Goal: Transaction & Acquisition: Obtain resource

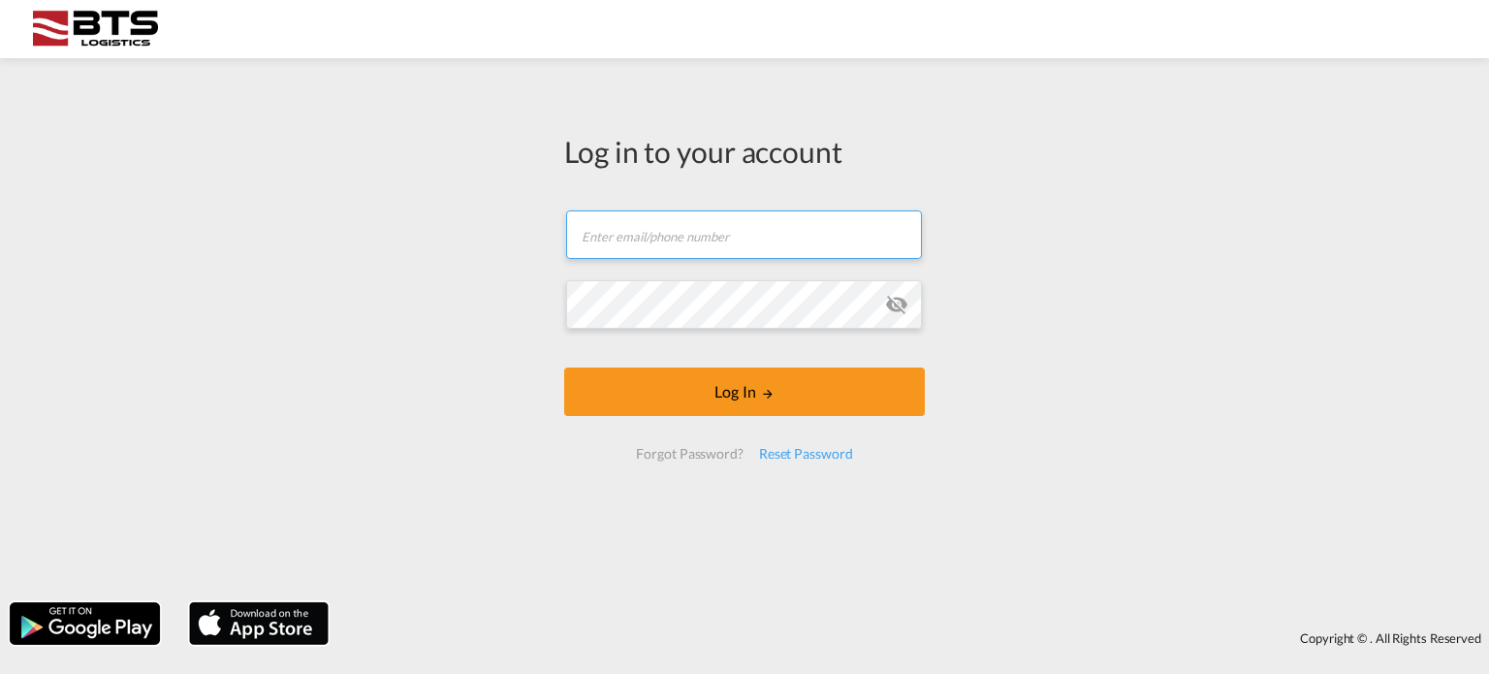
type input "[EMAIL_ADDRESS][DOMAIN_NAME]"
drag, startPoint x: 0, startPoint y: 0, endPoint x: 268, endPoint y: 174, distance: 319.7
click at [268, 174] on div "Log in to your account [EMAIL_ADDRESS][DOMAIN_NAME] Email field is required Pas…" at bounding box center [744, 330] width 1489 height 524
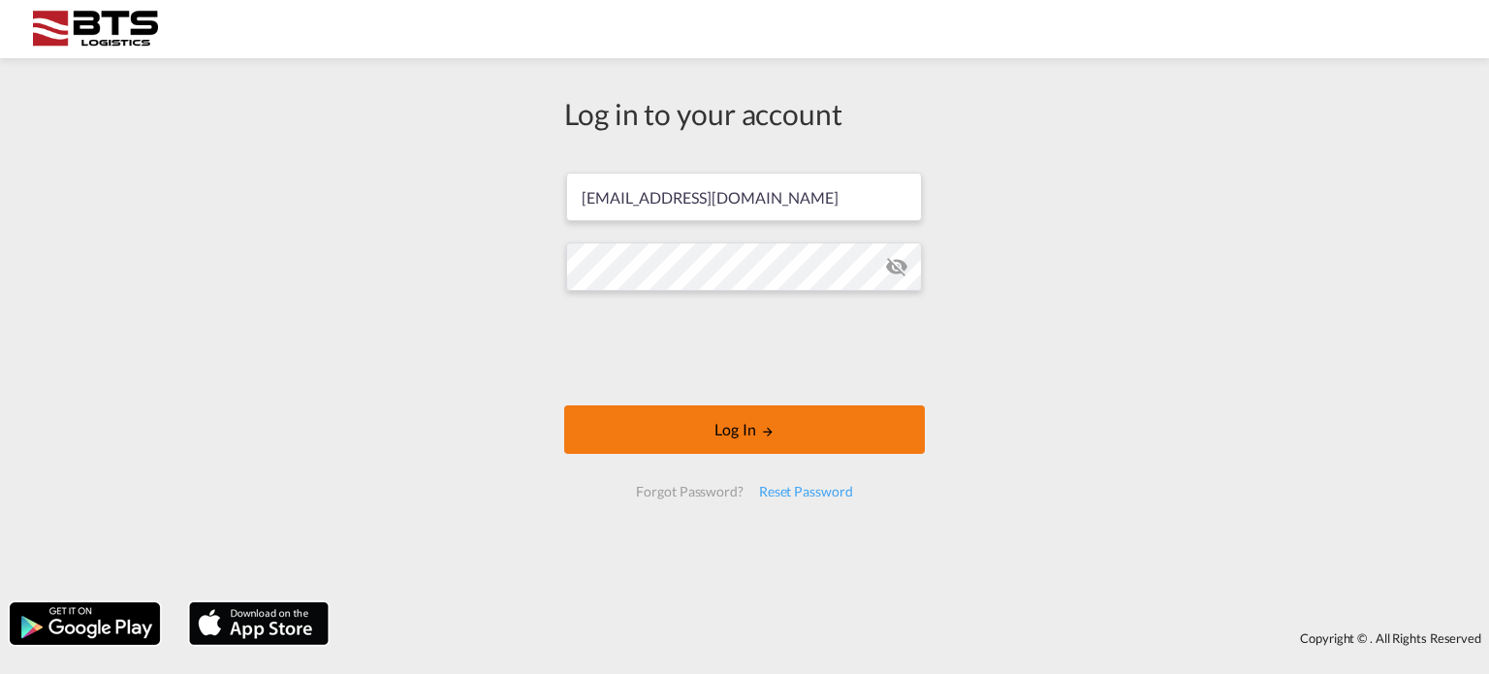
click at [721, 417] on button "Log In" at bounding box center [744, 429] width 361 height 48
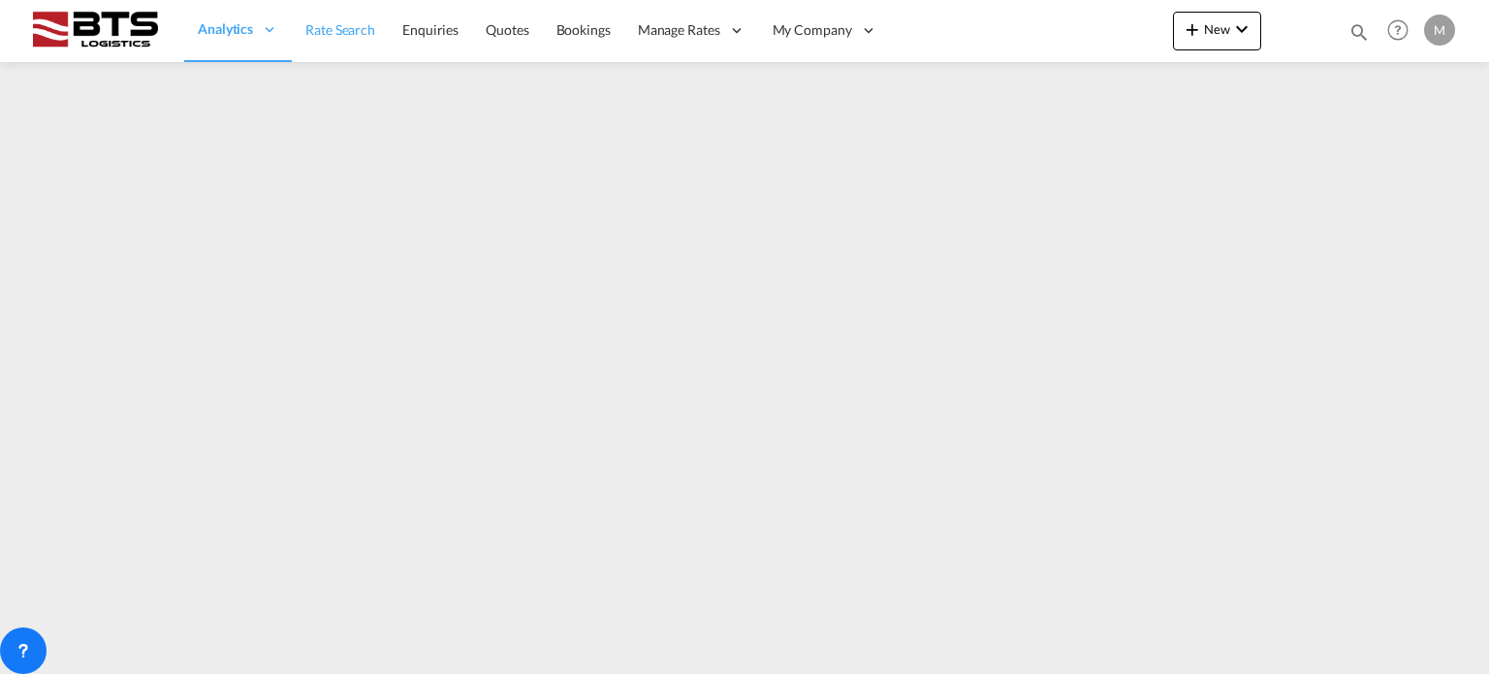
click at [354, 32] on span "Rate Search" at bounding box center [340, 29] width 70 height 16
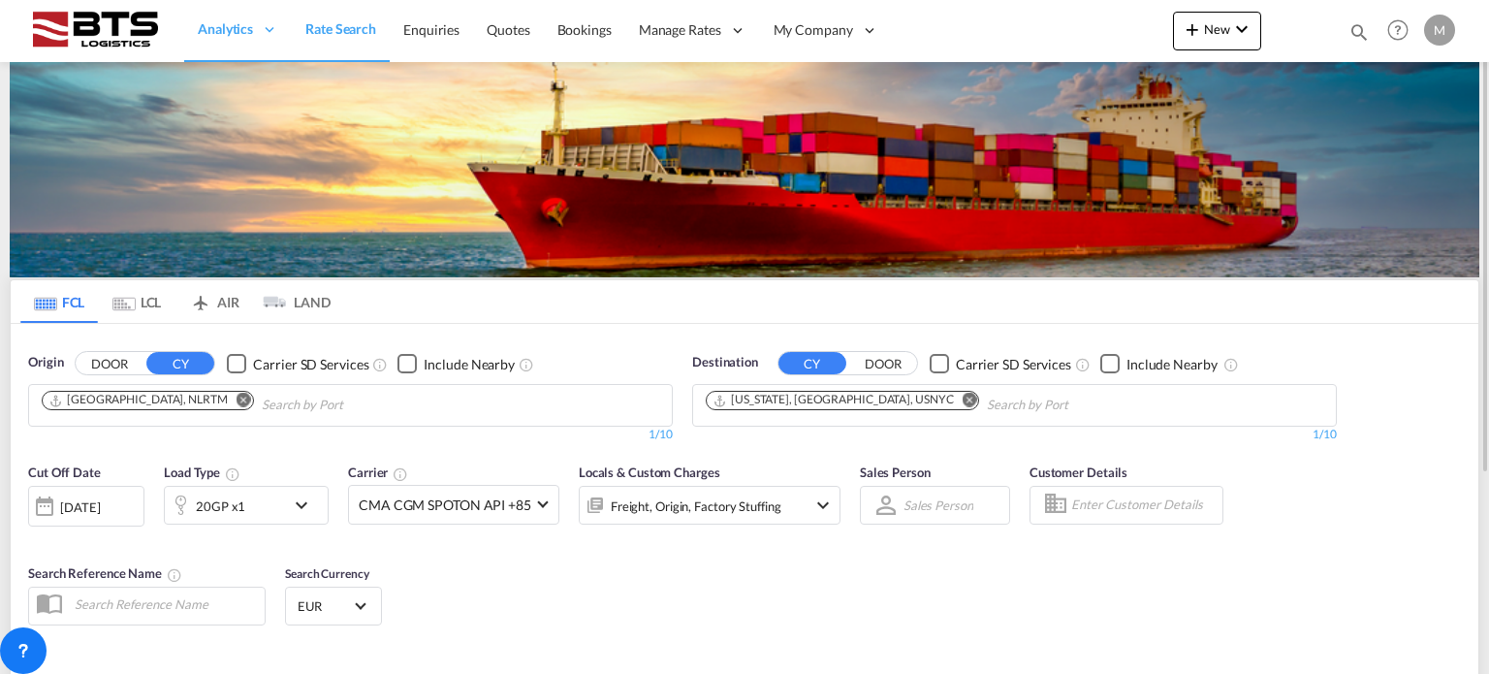
click at [963, 398] on md-icon "Remove" at bounding box center [970, 400] width 15 height 15
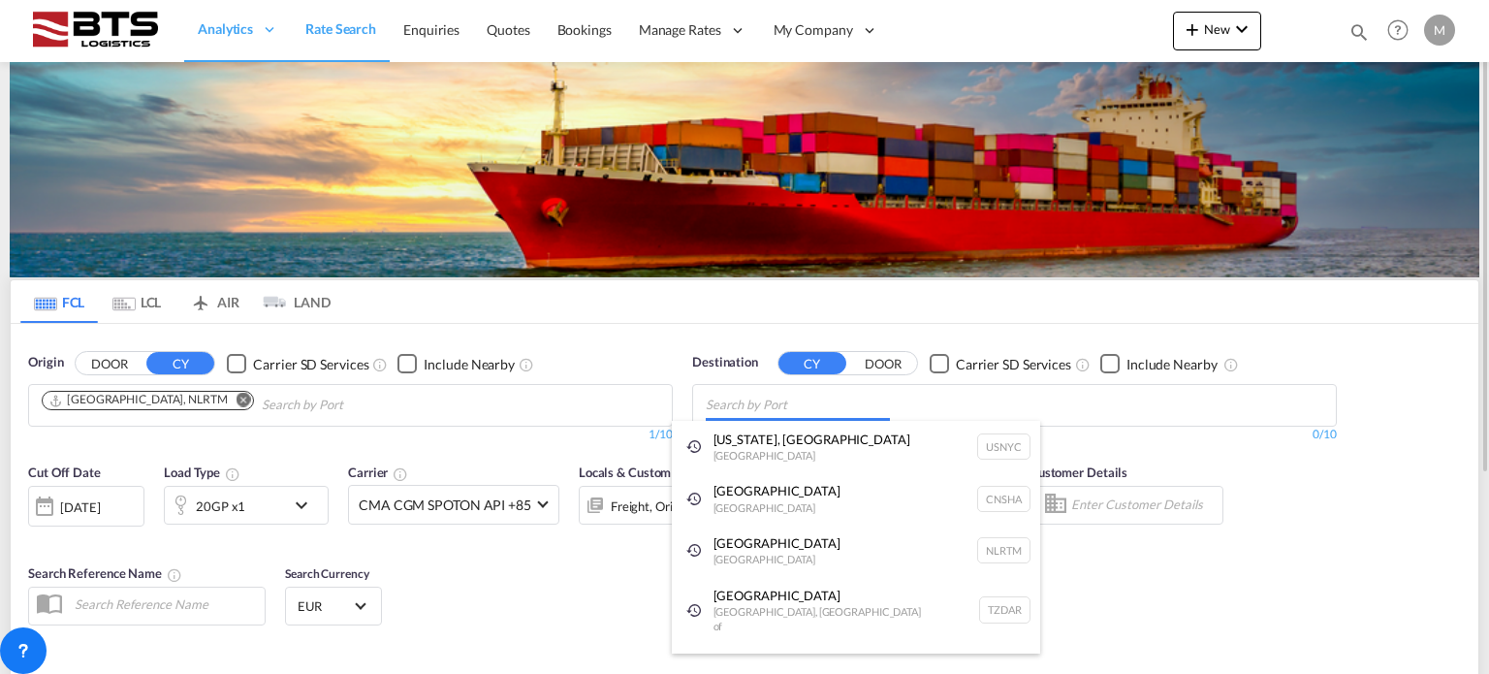
click at [845, 400] on body "Analytics Reports Dashboard Rate Search Enquiries Quotes Bookings" at bounding box center [744, 337] width 1489 height 674
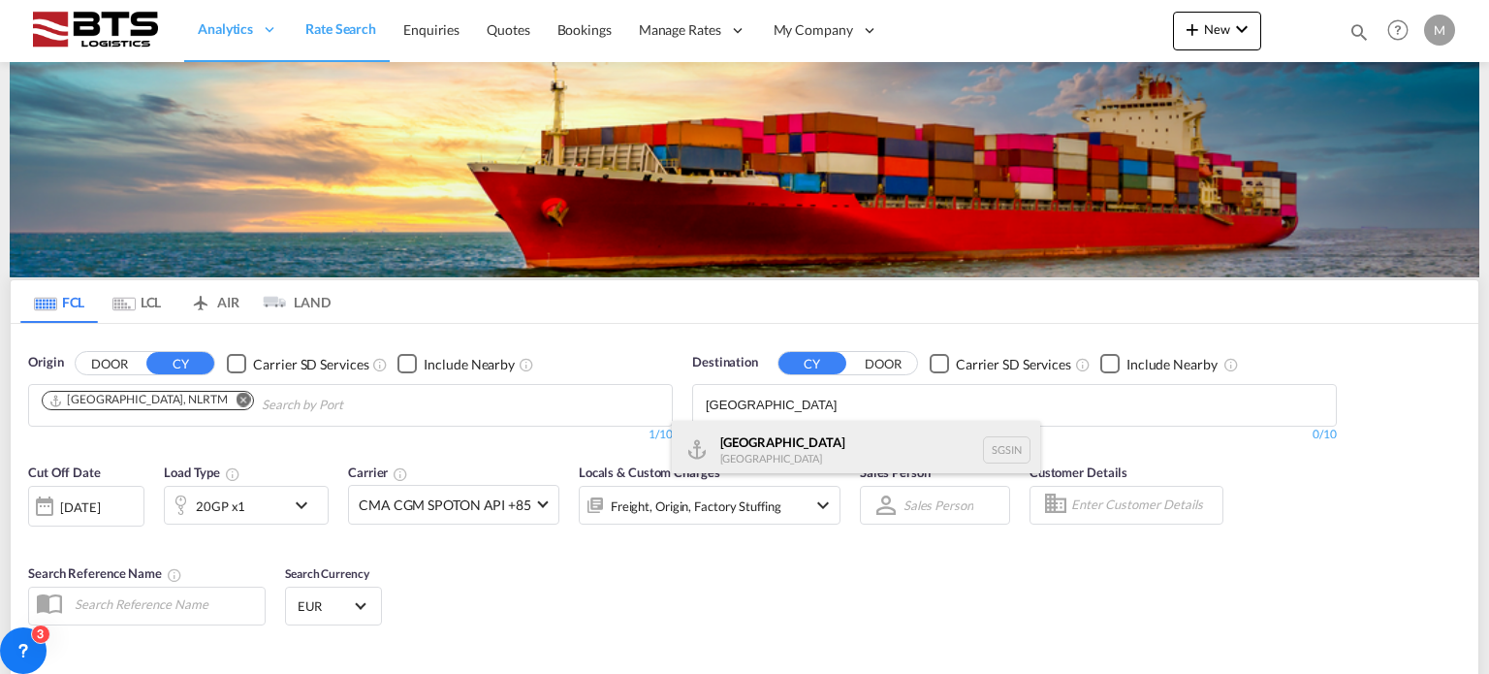
type input "[GEOGRAPHIC_DATA]"
click at [818, 437] on div "Singapore [GEOGRAPHIC_DATA] [GEOGRAPHIC_DATA]" at bounding box center [856, 450] width 368 height 58
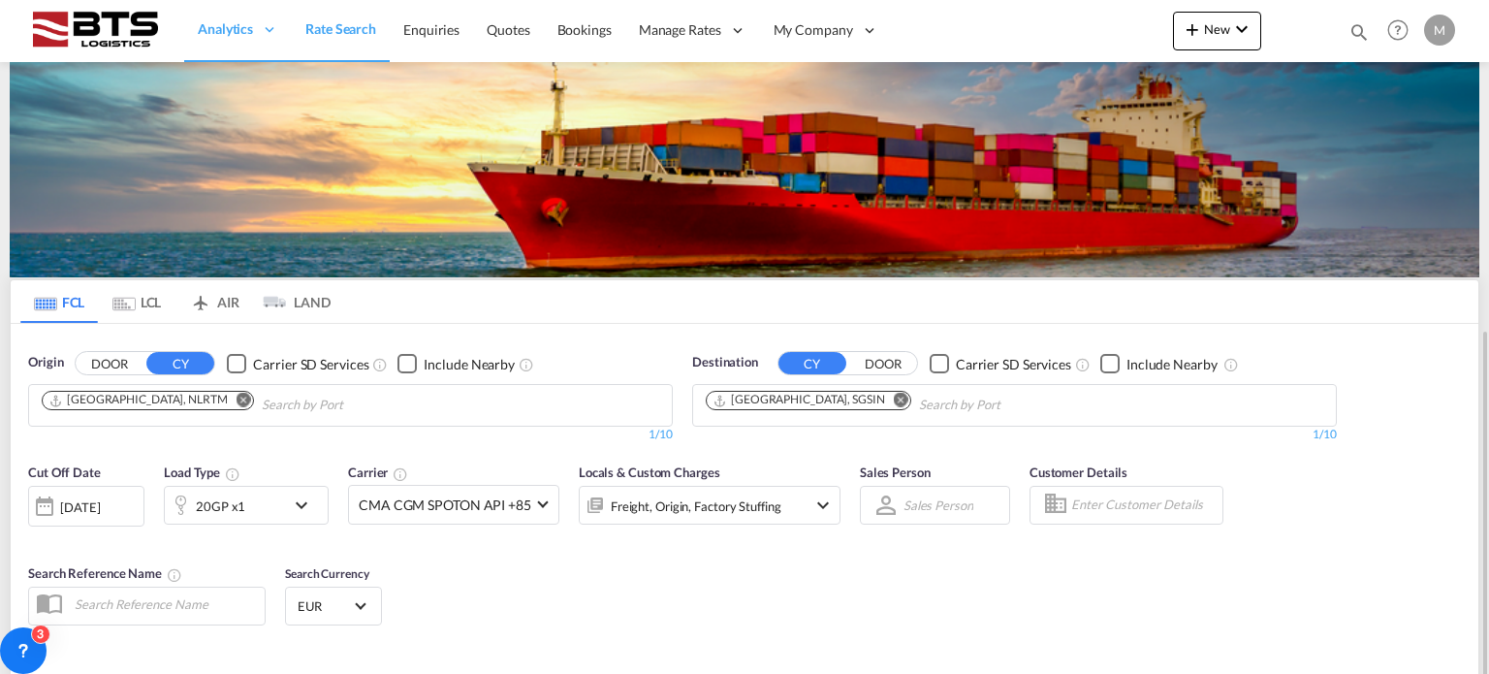
scroll to position [194, 0]
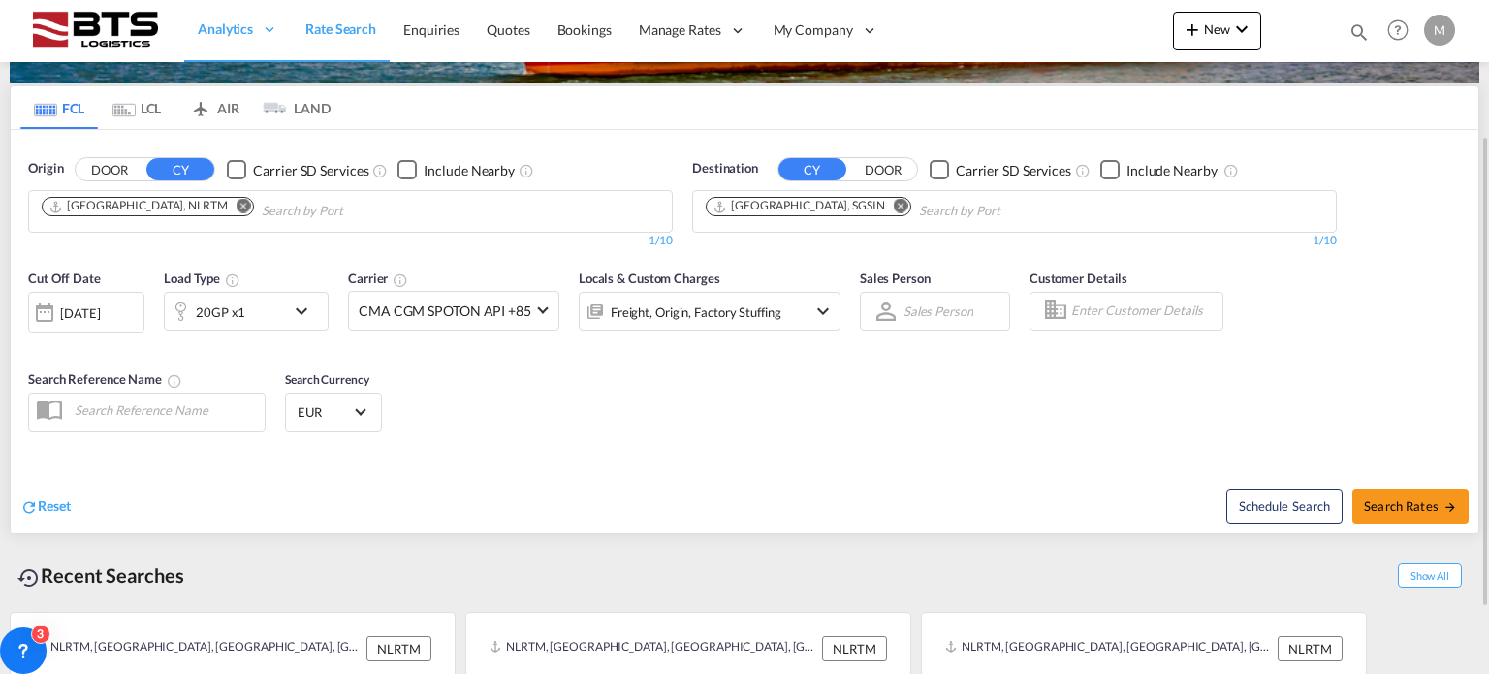
click at [299, 313] on md-icon "icon-chevron-down" at bounding box center [306, 311] width 33 height 23
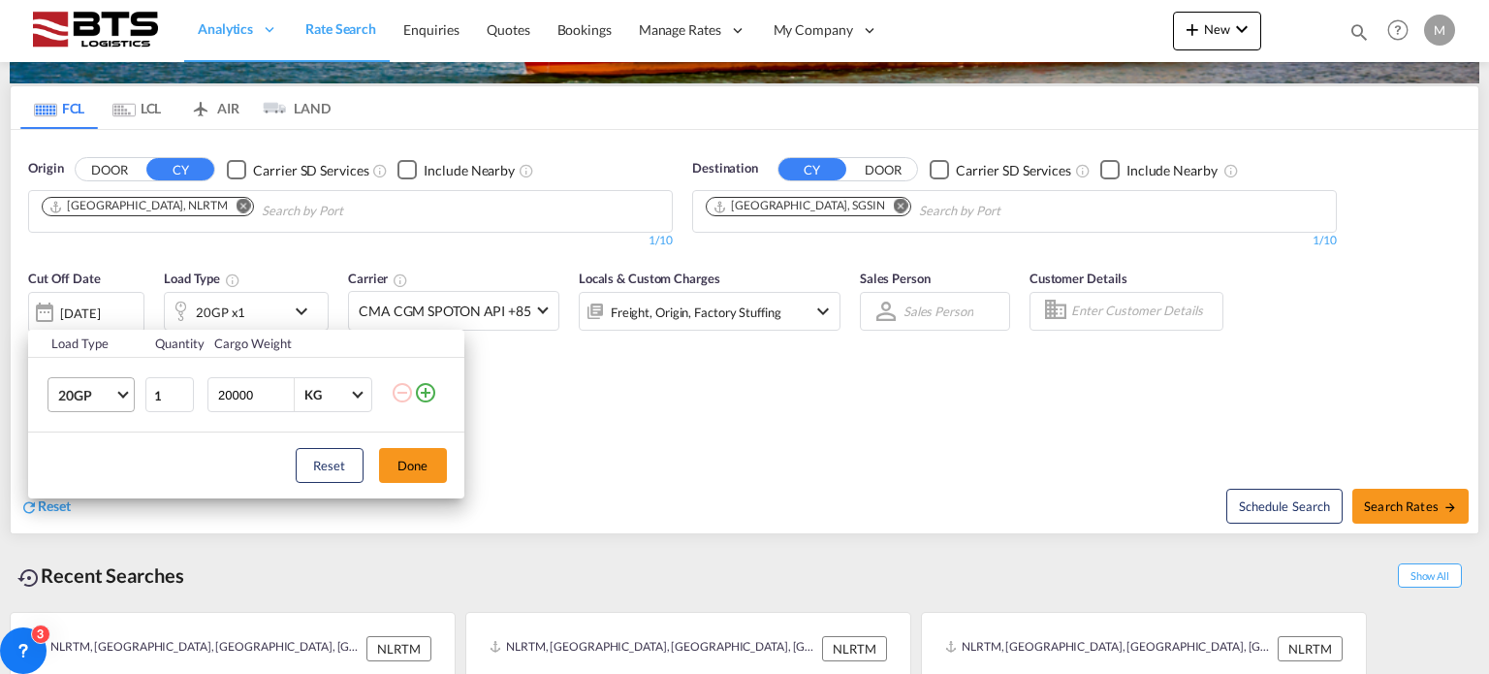
click at [132, 398] on md-select-value "20GP" at bounding box center [95, 394] width 78 height 33
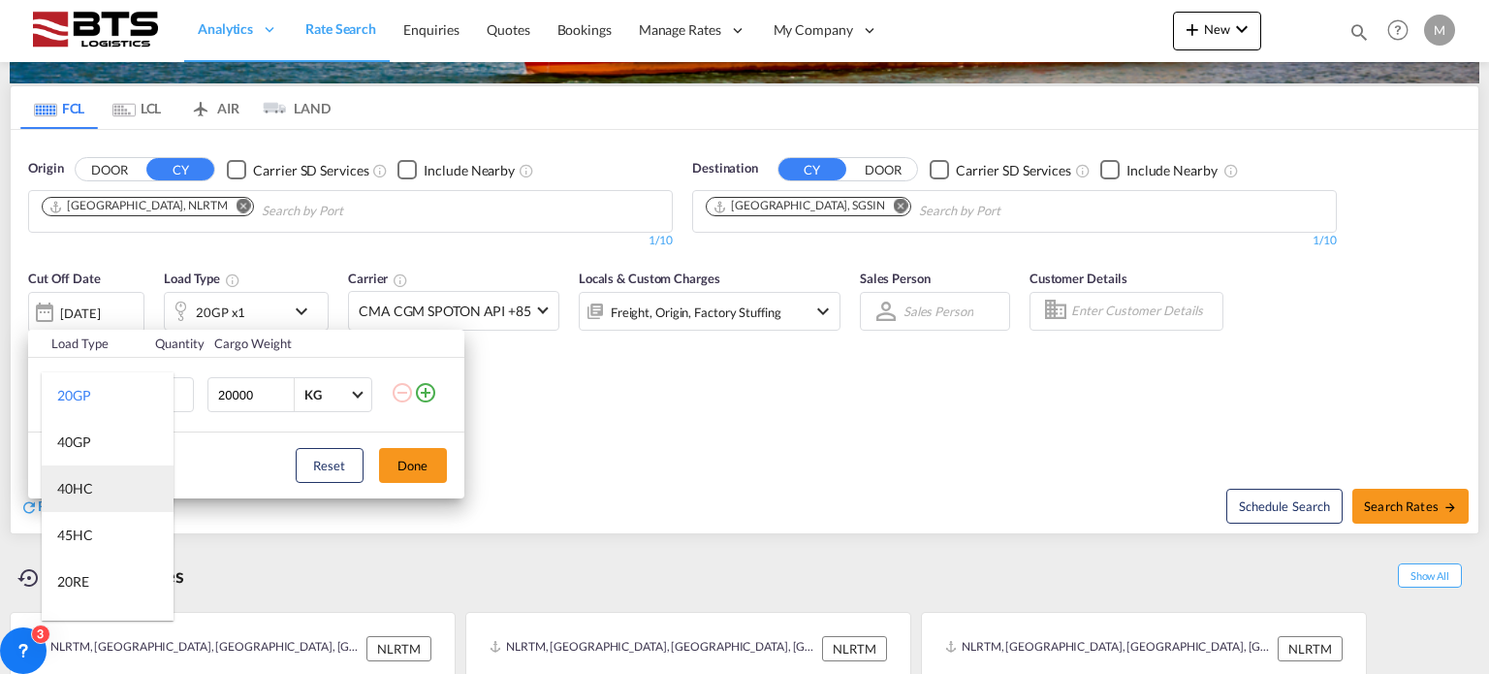
click at [95, 483] on md-option "40HC" at bounding box center [108, 488] width 132 height 47
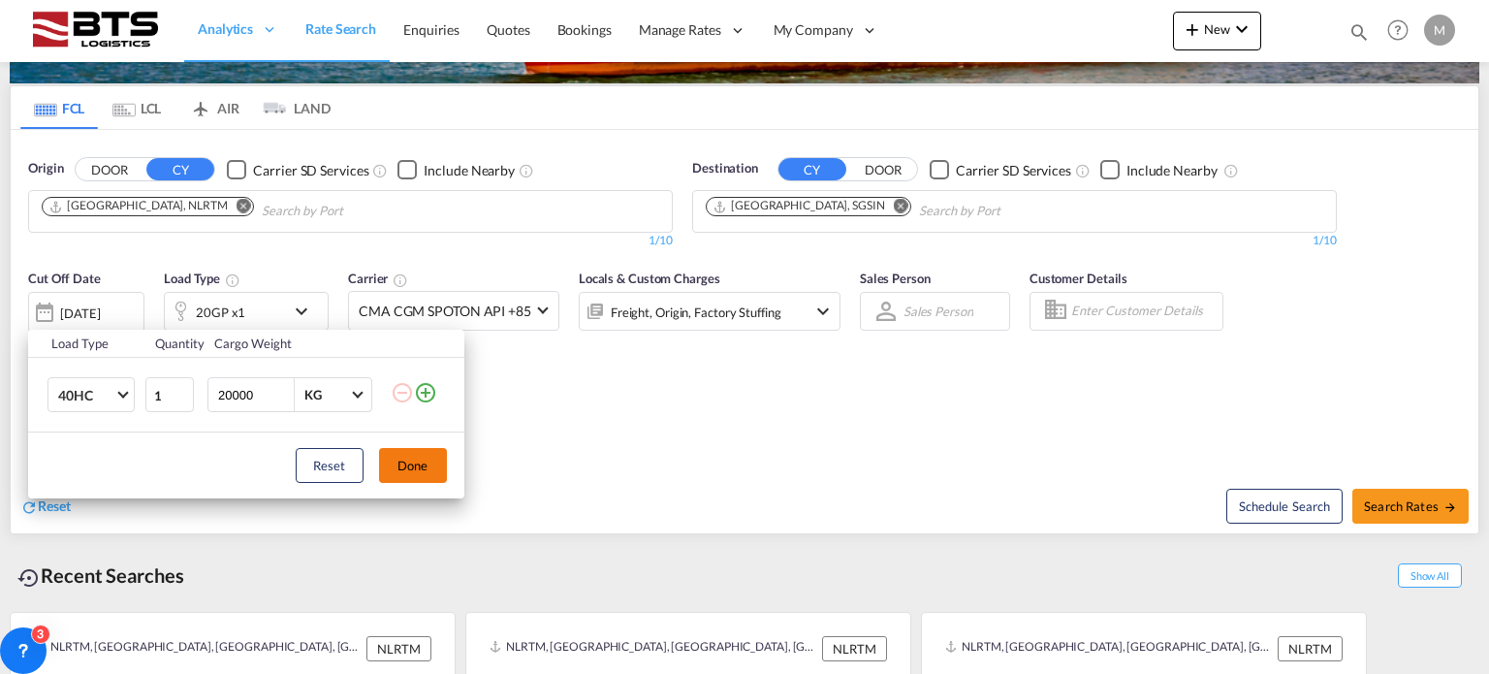
click at [399, 472] on button "Done" at bounding box center [413, 465] width 68 height 35
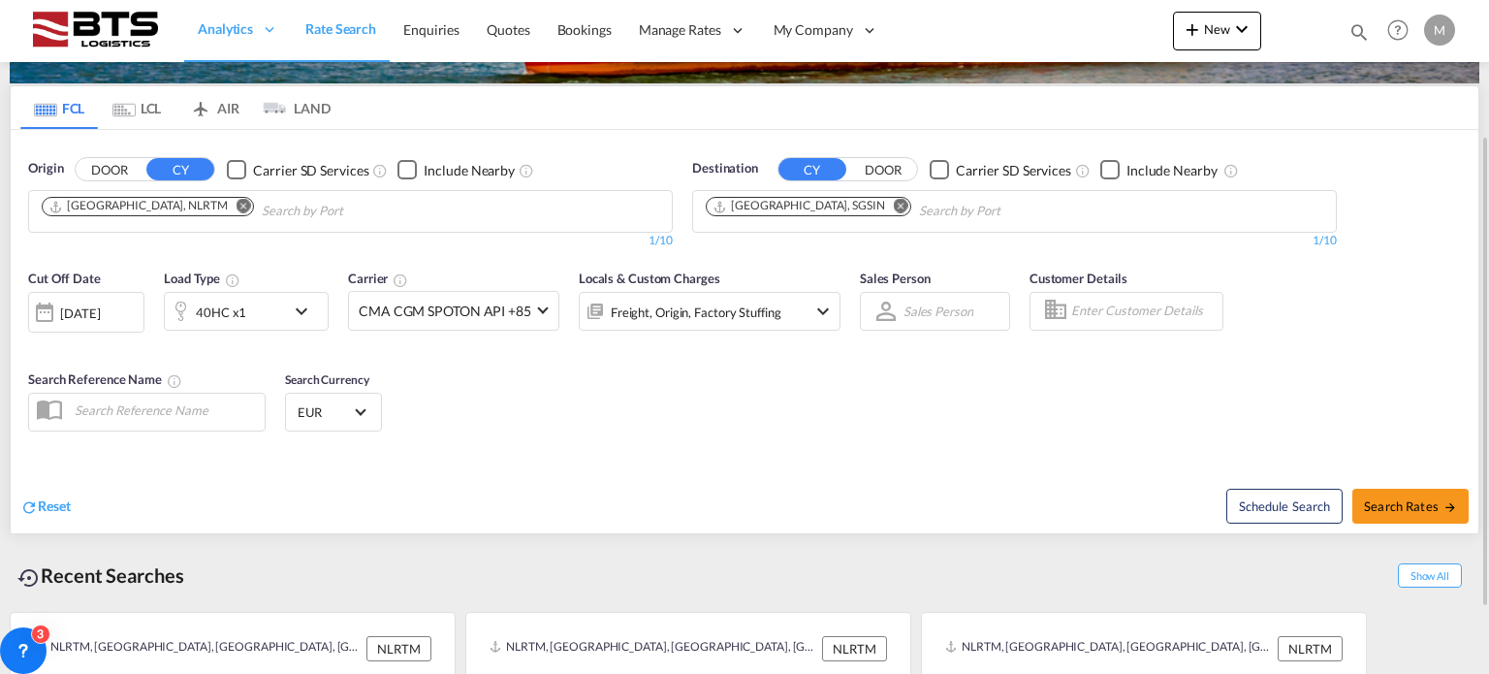
click at [814, 304] on md-icon "icon-chevron-down" at bounding box center [822, 311] width 23 height 23
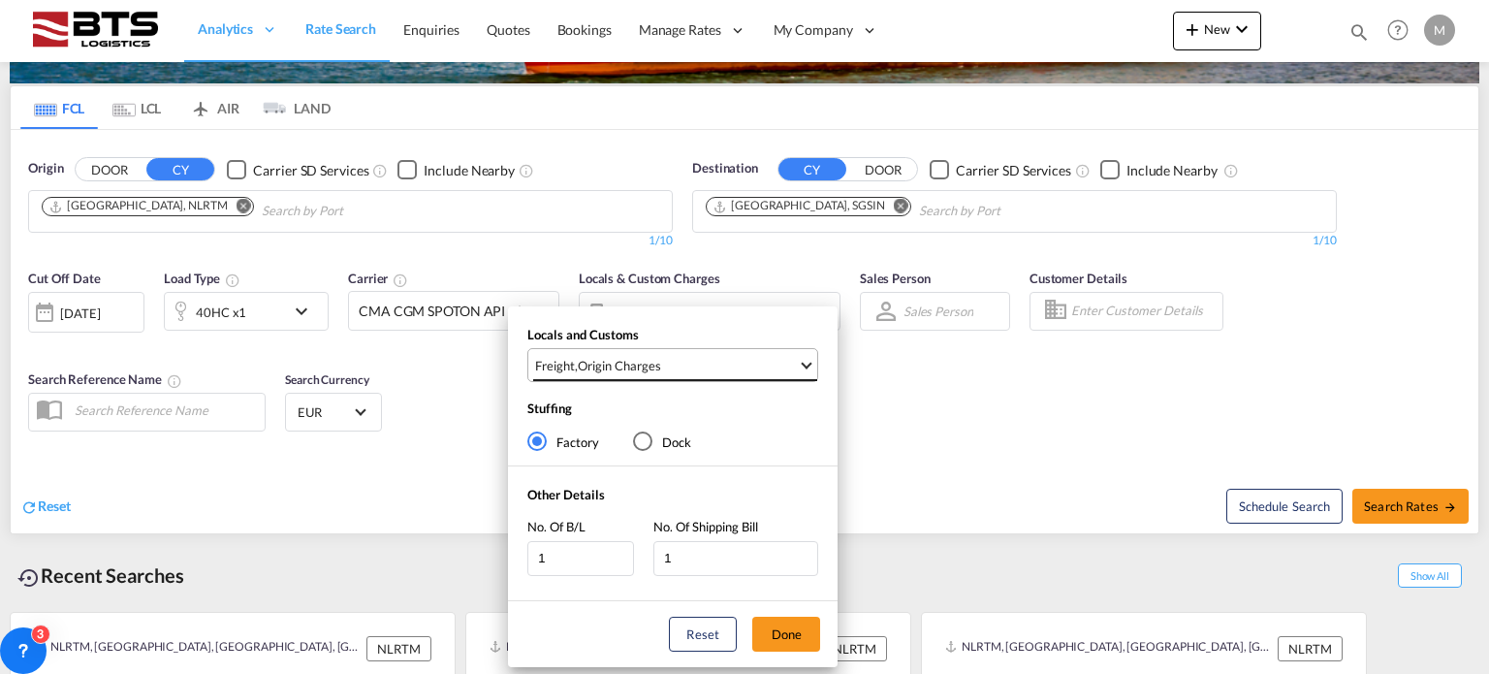
click at [669, 374] on md-select-value "Freight , Origin Charges" at bounding box center [675, 365] width 284 height 32
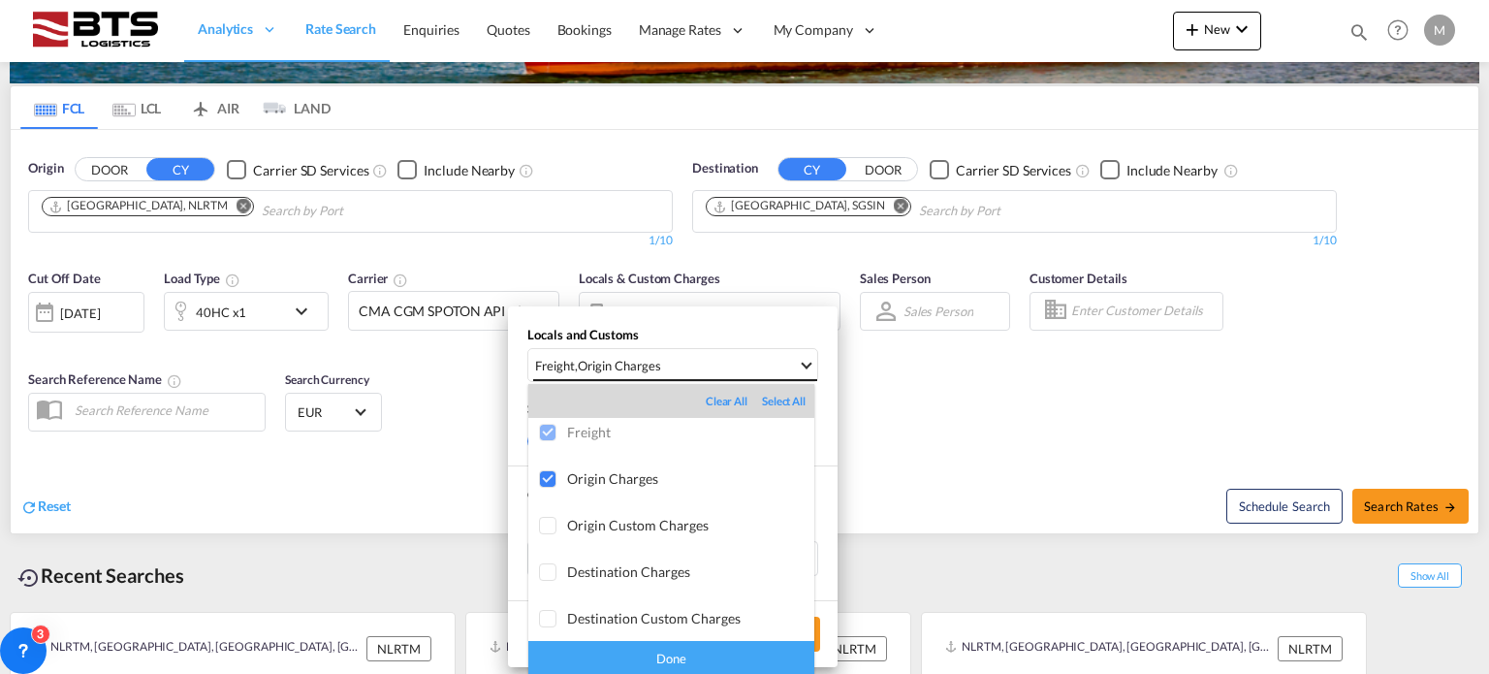
scroll to position [9, 0]
click at [694, 662] on div "Done" at bounding box center [671, 658] width 286 height 34
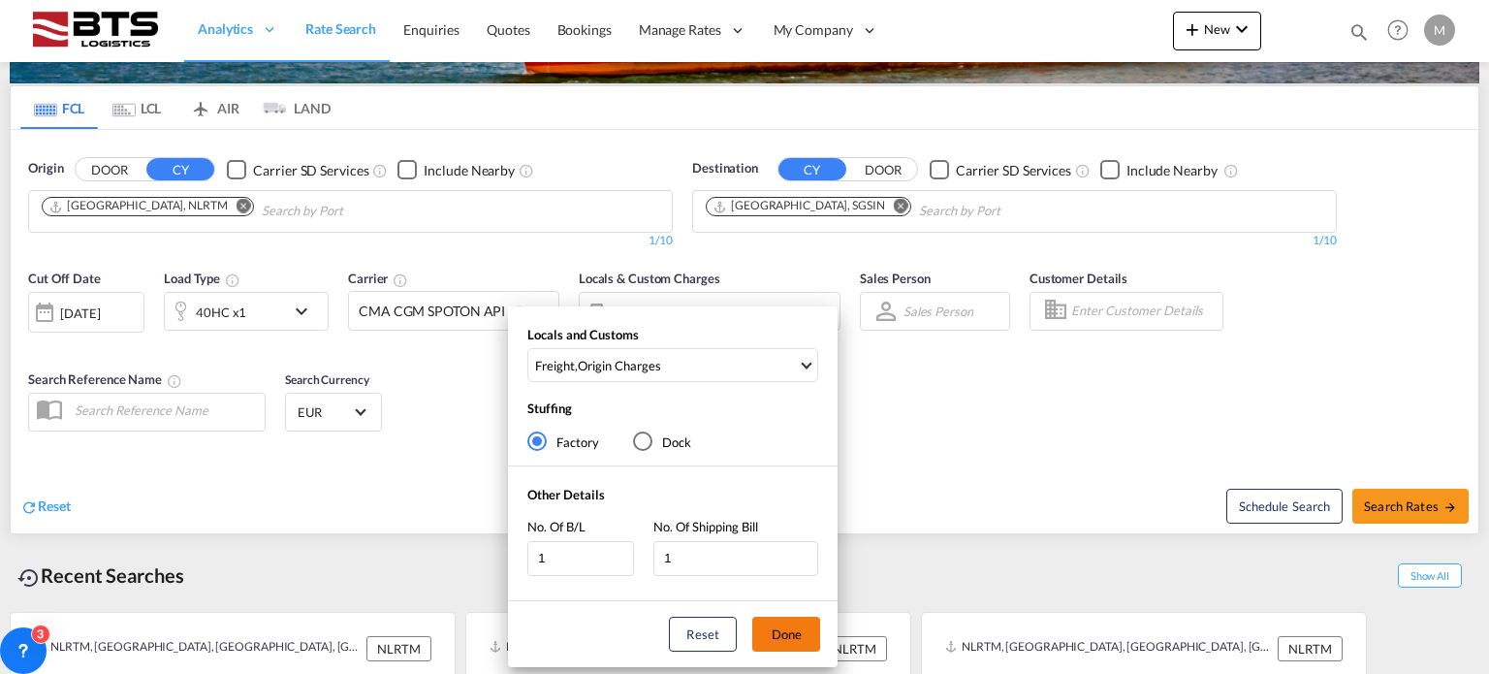
click at [770, 635] on button "Done" at bounding box center [786, 633] width 68 height 35
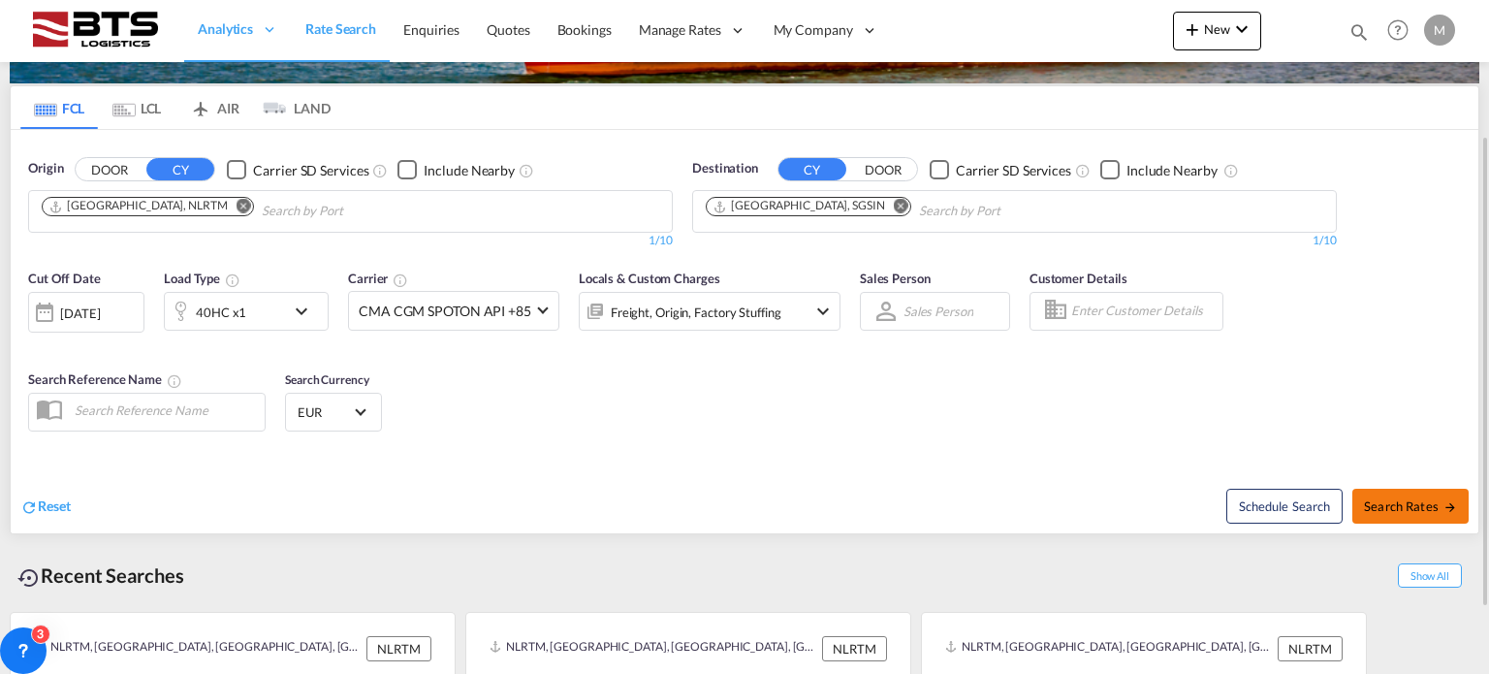
click at [1396, 511] on span "Search Rates" at bounding box center [1410, 506] width 93 height 16
type input "NLRTM to SGSIN / [DATE]"
